Goal: Communication & Community: Answer question/provide support

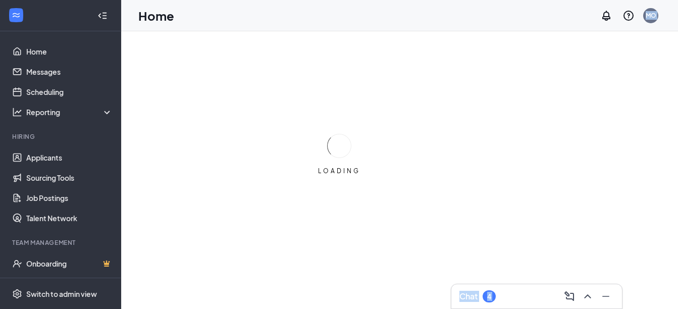
drag, startPoint x: 0, startPoint y: 0, endPoint x: 287, endPoint y: 20, distance: 288.2
click at [287, 20] on div "Home MO Chat 4 LOADING LOADING" at bounding box center [399, 170] width 557 height 340
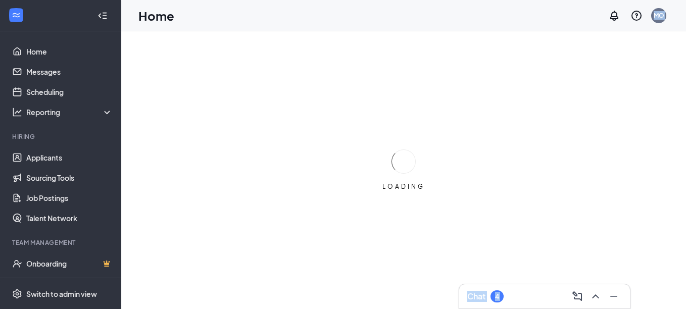
click at [518, 296] on div "Chat 4" at bounding box center [544, 296] width 155 height 16
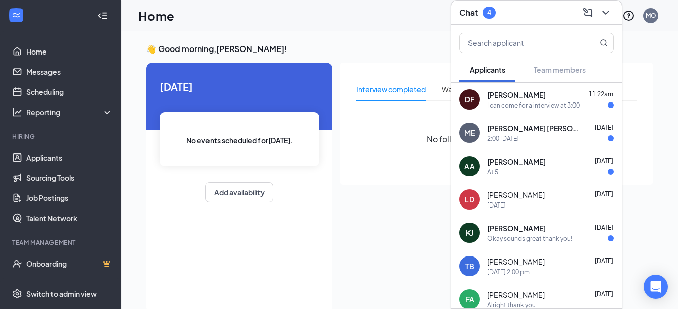
click at [539, 111] on div "DF [PERSON_NAME] 11:22am I can come for a interview at 3:00" at bounding box center [537, 99] width 171 height 33
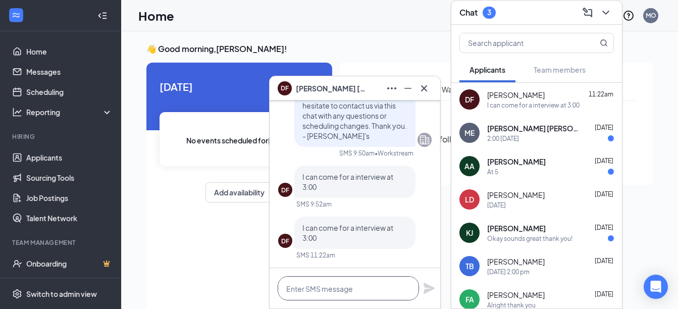
click at [334, 291] on textarea at bounding box center [348, 288] width 141 height 24
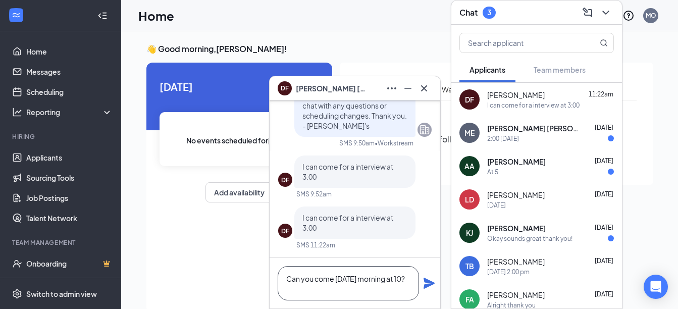
type textarea "Can you come [DATE] morning at 10?"
click at [430, 280] on icon "Plane" at bounding box center [429, 283] width 12 height 12
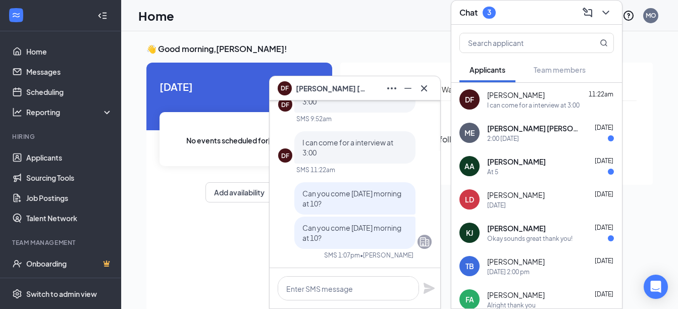
click at [530, 166] on div "[PERSON_NAME] [DATE]" at bounding box center [551, 162] width 127 height 10
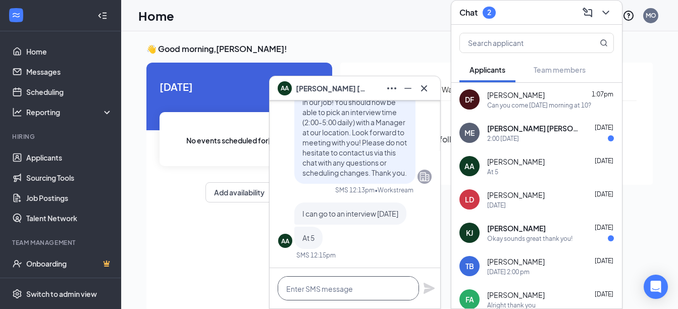
click at [346, 290] on textarea at bounding box center [348, 288] width 141 height 24
type textarea "h"
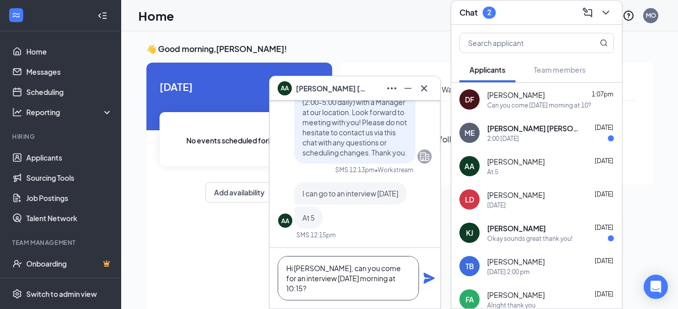
type textarea "Hi [PERSON_NAME], can you come for an interview [DATE] morning at 10:15?"
click at [428, 274] on icon "Plane" at bounding box center [429, 278] width 12 height 12
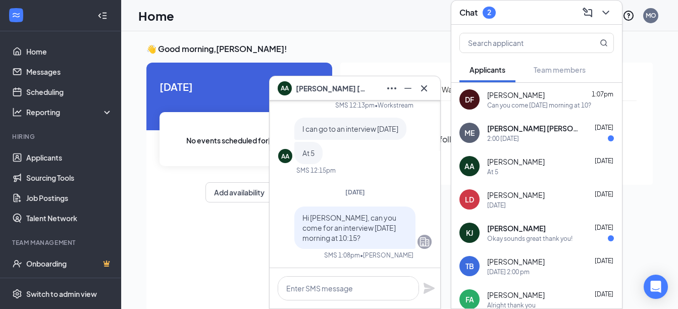
scroll to position [0, 0]
click at [547, 98] on div "[PERSON_NAME] 1:07pm" at bounding box center [551, 95] width 127 height 10
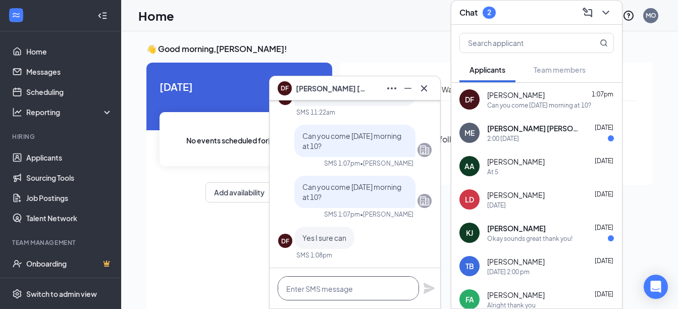
click at [338, 290] on textarea at bounding box center [348, 288] width 141 height 24
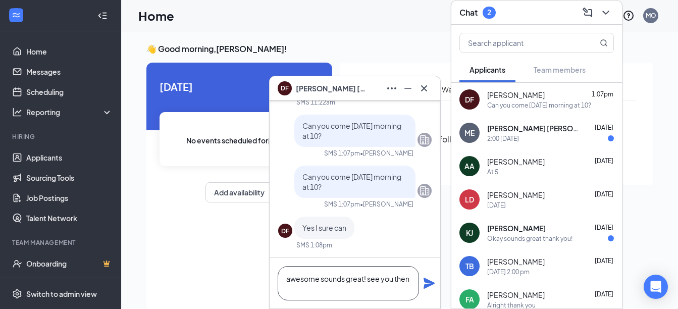
type textarea "awesome sounds great! see you then"
click at [430, 282] on icon "Plane" at bounding box center [429, 283] width 11 height 11
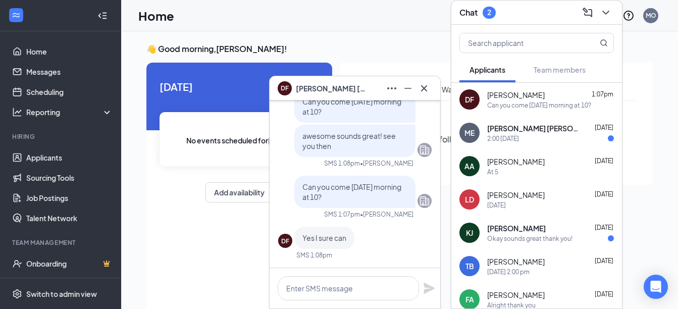
scroll to position [0, 0]
click at [532, 200] on div "[PERSON_NAME] [DATE]" at bounding box center [551, 195] width 127 height 10
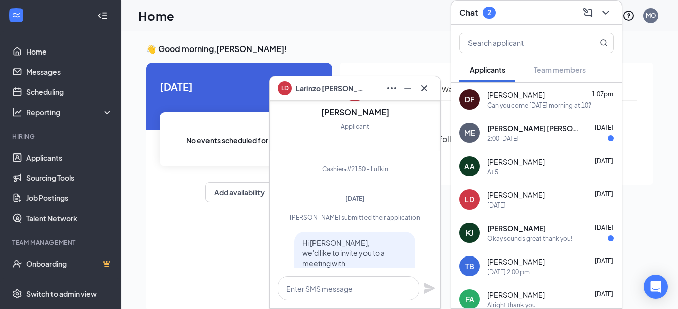
scroll to position [-364, 0]
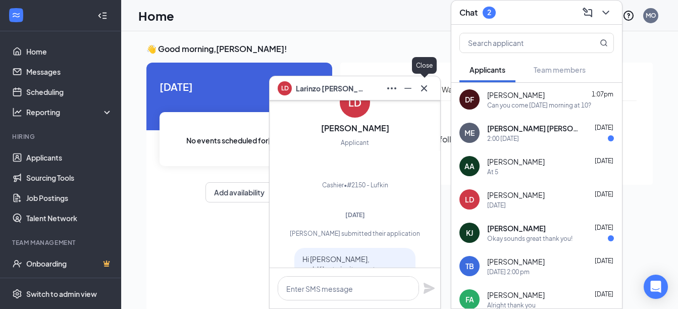
click at [425, 86] on icon "Cross" at bounding box center [424, 88] width 12 height 12
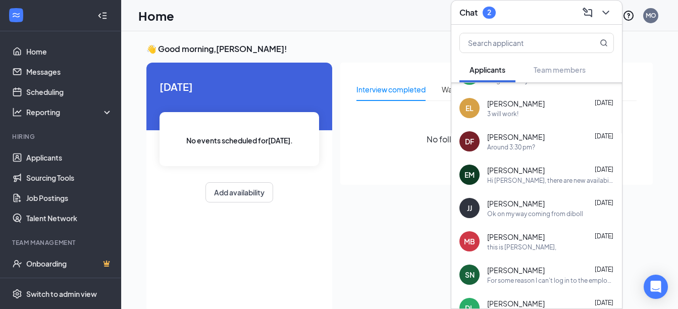
scroll to position [198, 0]
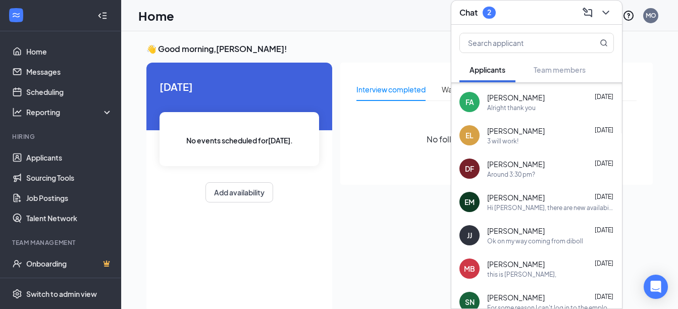
click at [518, 131] on span "[PERSON_NAME]" at bounding box center [517, 131] width 58 height 10
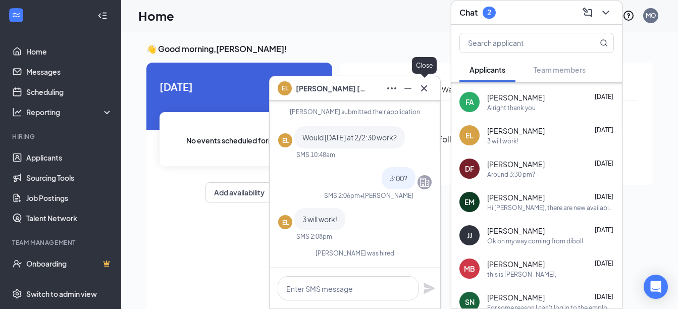
click at [428, 89] on icon "Cross" at bounding box center [424, 88] width 12 height 12
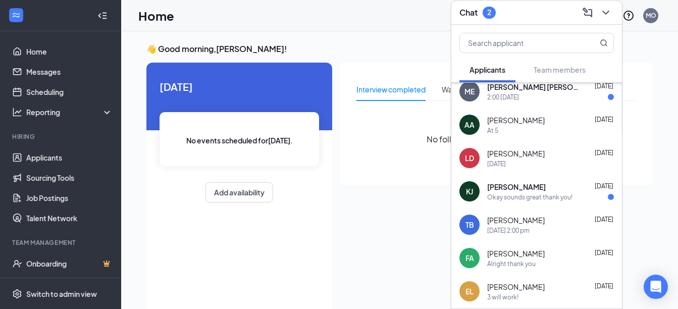
scroll to position [43, 0]
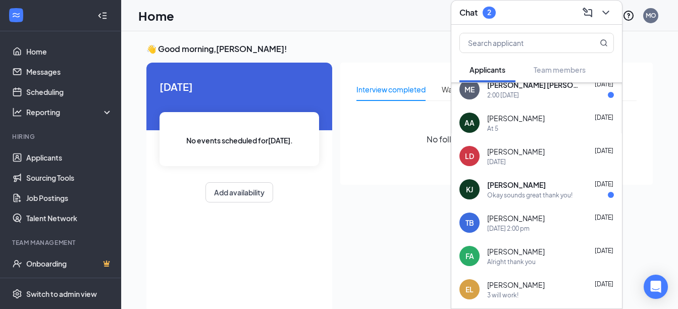
click at [539, 189] on span "[PERSON_NAME]" at bounding box center [517, 185] width 59 height 10
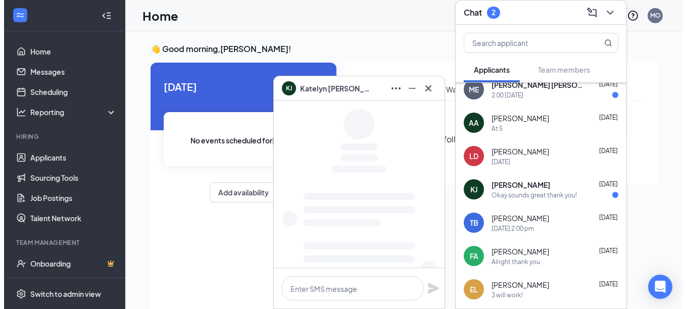
scroll to position [0, 0]
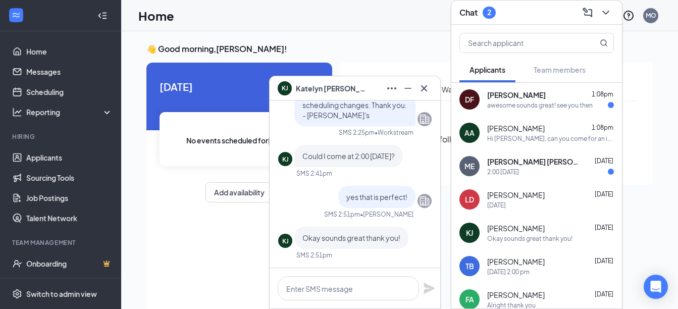
click at [536, 104] on div "awesome sounds great! see you then" at bounding box center [541, 105] width 106 height 9
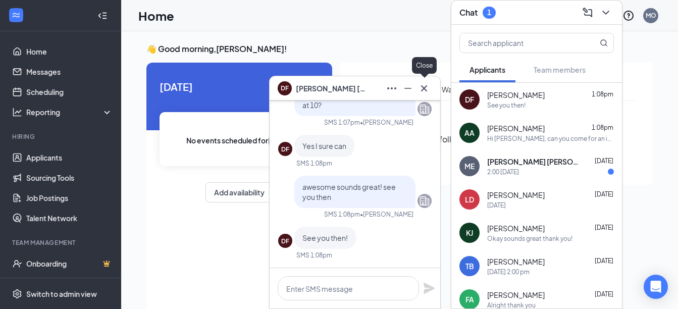
click at [425, 88] on icon "Cross" at bounding box center [424, 88] width 6 height 6
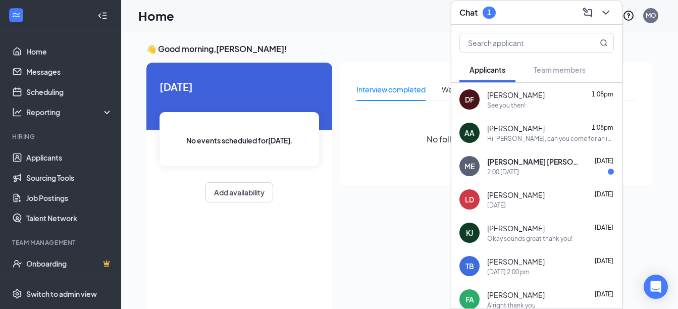
click at [493, 98] on span "[PERSON_NAME]" at bounding box center [517, 95] width 58 height 10
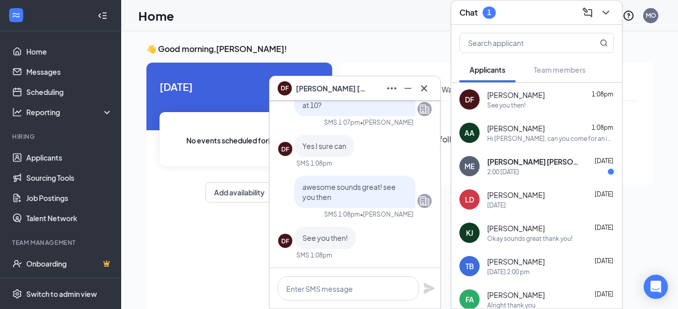
click at [298, 86] on span "[PERSON_NAME]" at bounding box center [331, 88] width 71 height 11
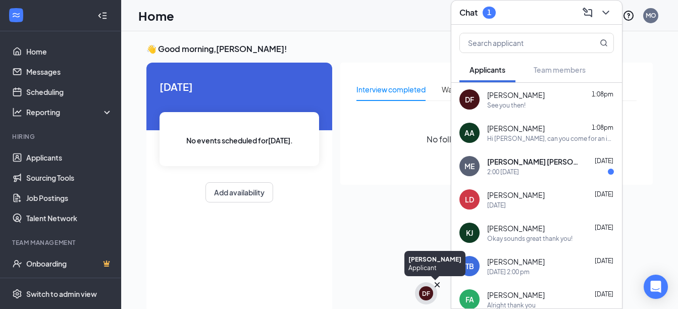
click at [425, 295] on div "DF" at bounding box center [426, 293] width 8 height 9
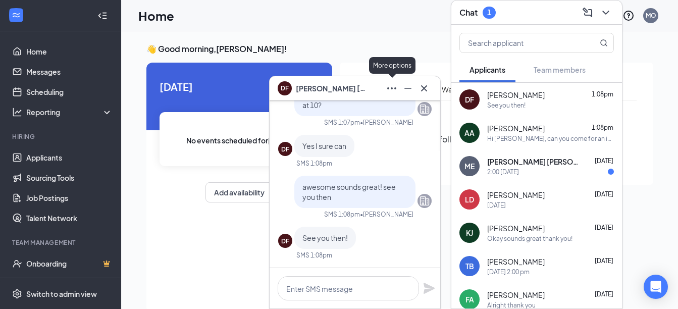
click at [393, 89] on icon "Ellipses" at bounding box center [392, 88] width 12 height 12
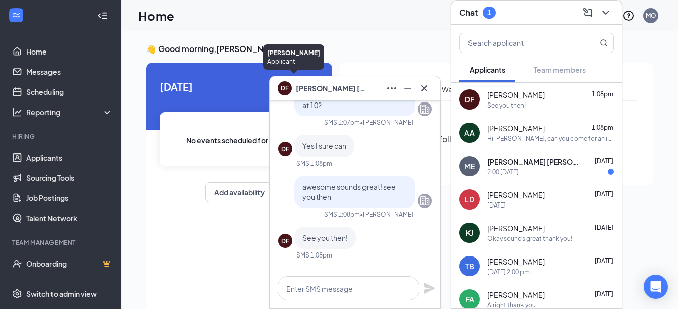
click at [282, 89] on div "DF" at bounding box center [285, 87] width 8 height 9
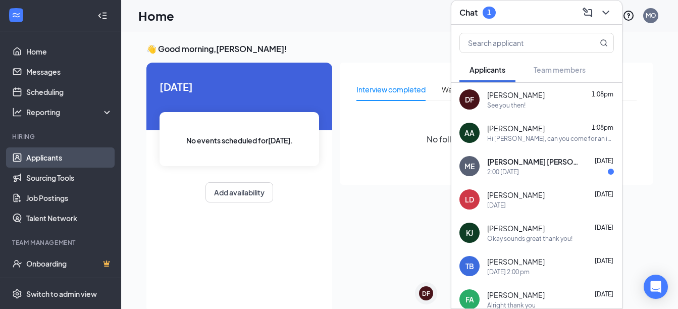
click at [47, 157] on link "Applicants" at bounding box center [69, 158] width 86 height 20
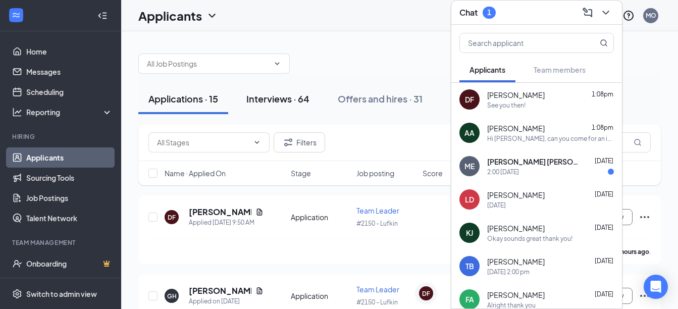
click at [299, 110] on button "Interviews · 64" at bounding box center [277, 99] width 83 height 30
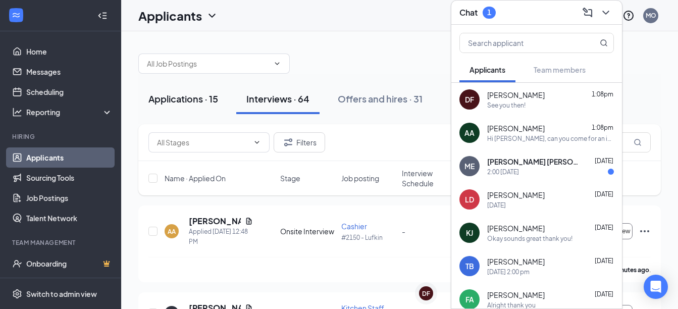
click at [197, 101] on div "Applications · 15" at bounding box center [184, 98] width 70 height 13
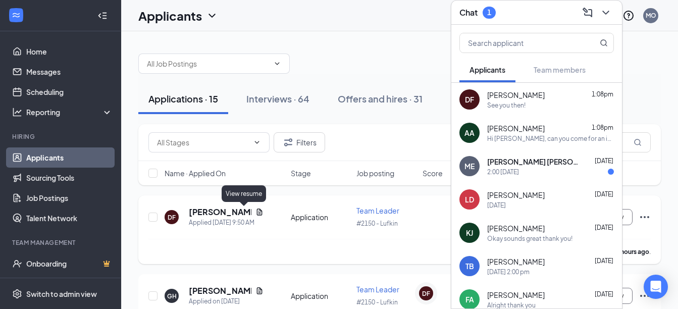
click at [256, 211] on icon "Document" at bounding box center [260, 212] width 8 height 8
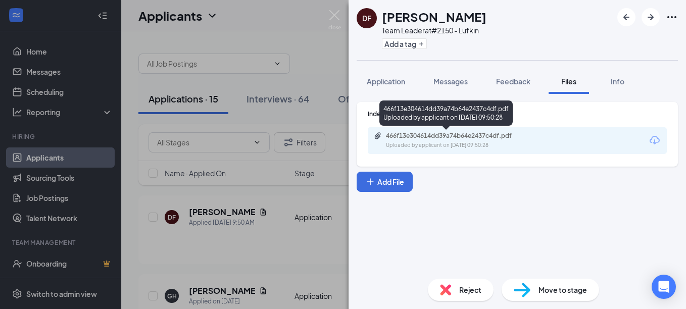
click at [450, 138] on div "466f13e304614dd39a74b64e2437c4df.pdf" at bounding box center [456, 136] width 141 height 8
